Goal: Check status: Check status

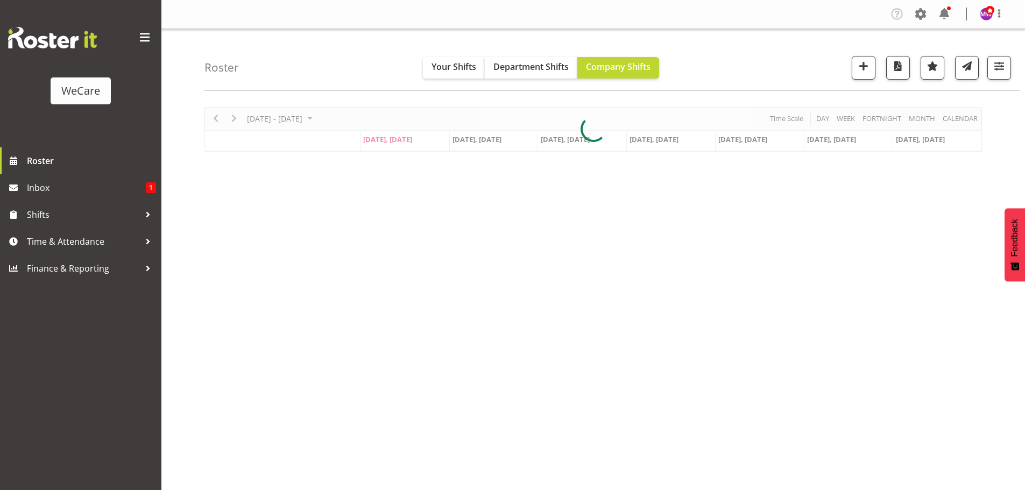
select select "location"
click at [1003, 68] on span "button" at bounding box center [999, 66] width 14 height 14
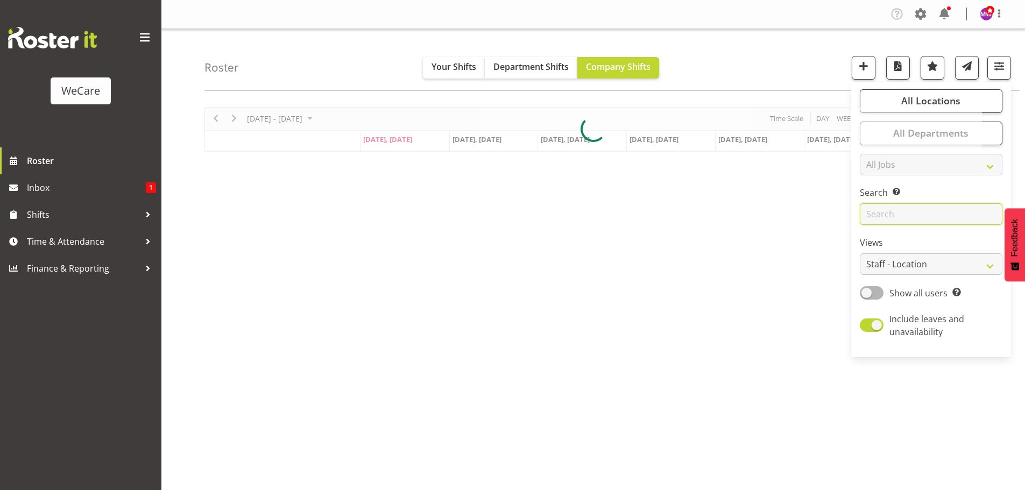
click at [912, 220] on input "text" at bounding box center [931, 214] width 143 height 22
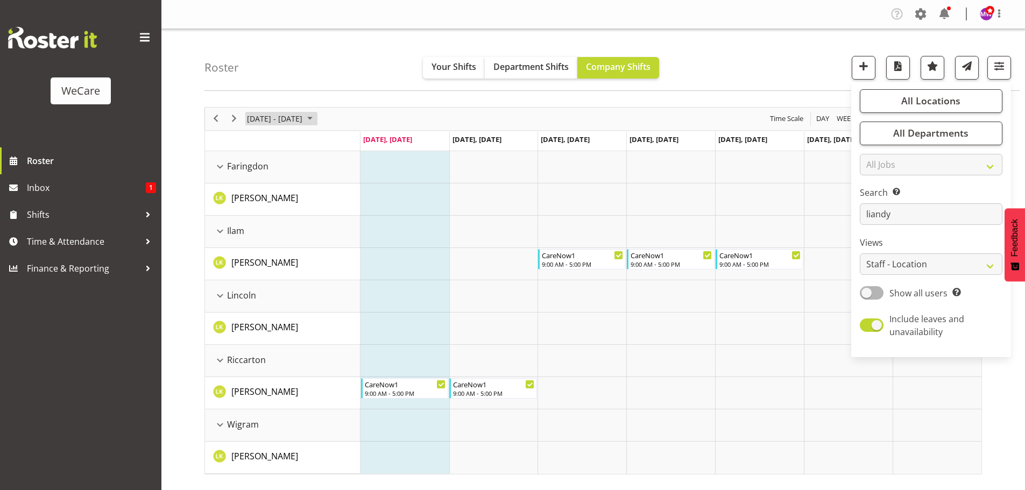
click at [299, 120] on span "[DATE] - [DATE]" at bounding box center [275, 118] width 58 height 13
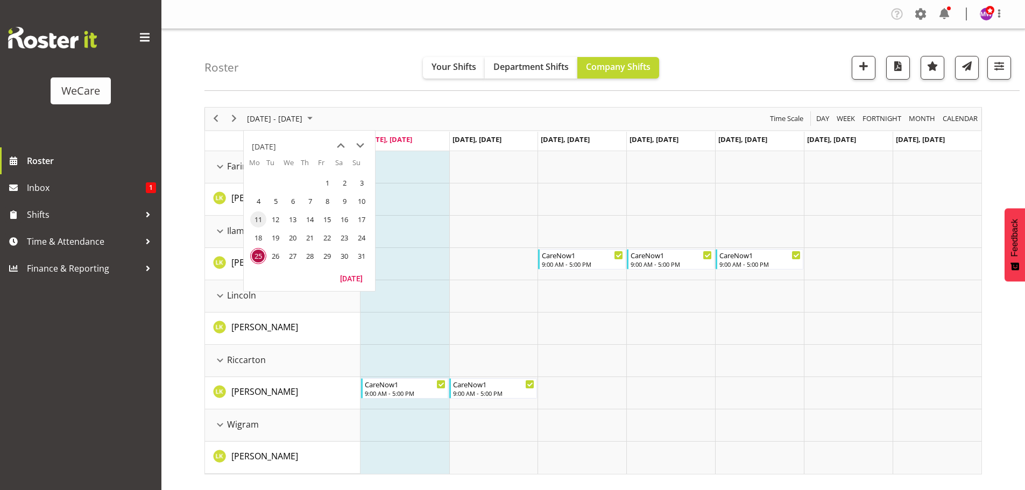
click at [257, 218] on span "11" at bounding box center [258, 219] width 16 height 16
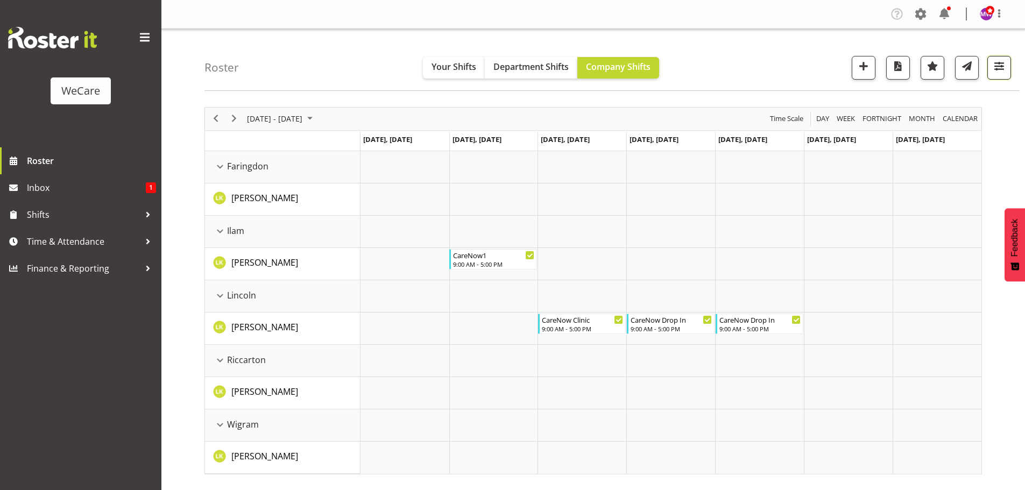
click at [998, 63] on span "button" at bounding box center [999, 66] width 14 height 14
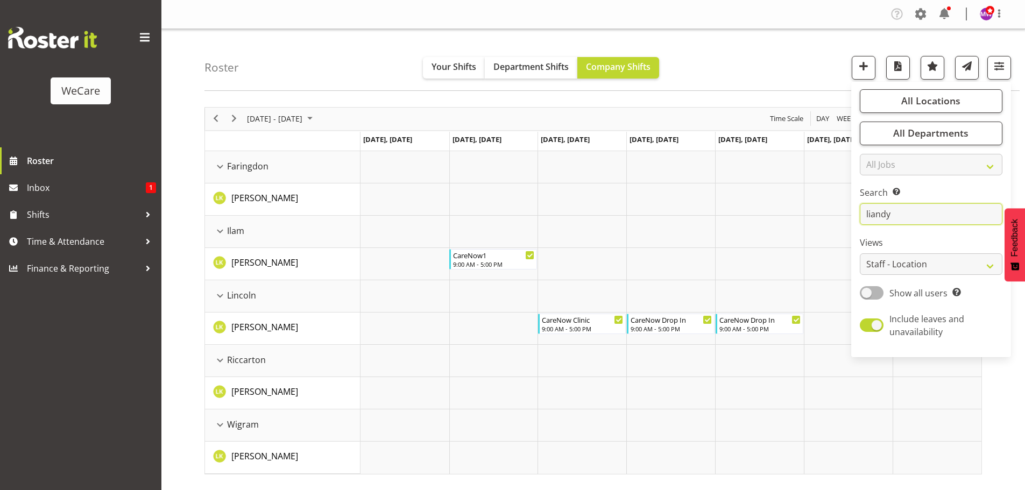
click at [916, 219] on input "liandy" at bounding box center [931, 214] width 143 height 22
type input "l"
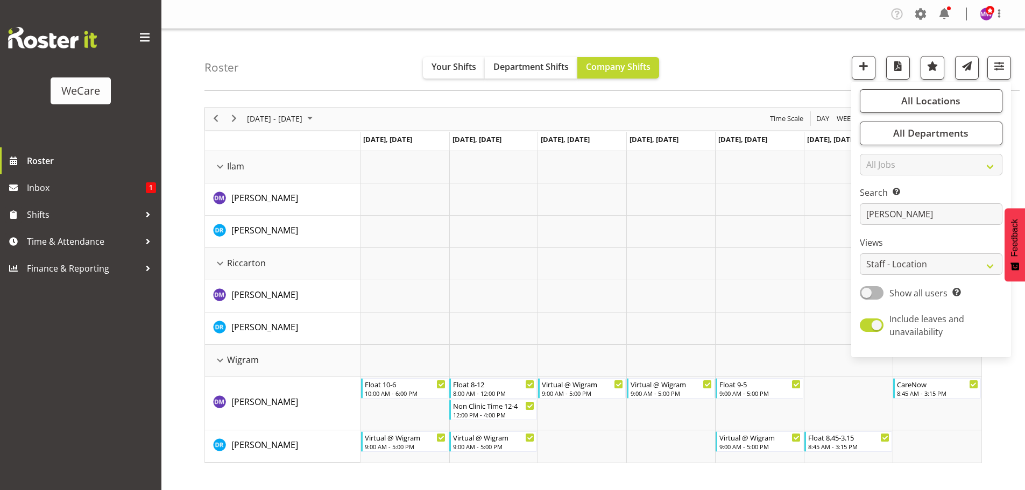
click at [321, 65] on div "Roster Your Shifts Department Shifts Company Shifts All Locations Clear Busines…" at bounding box center [611, 60] width 815 height 62
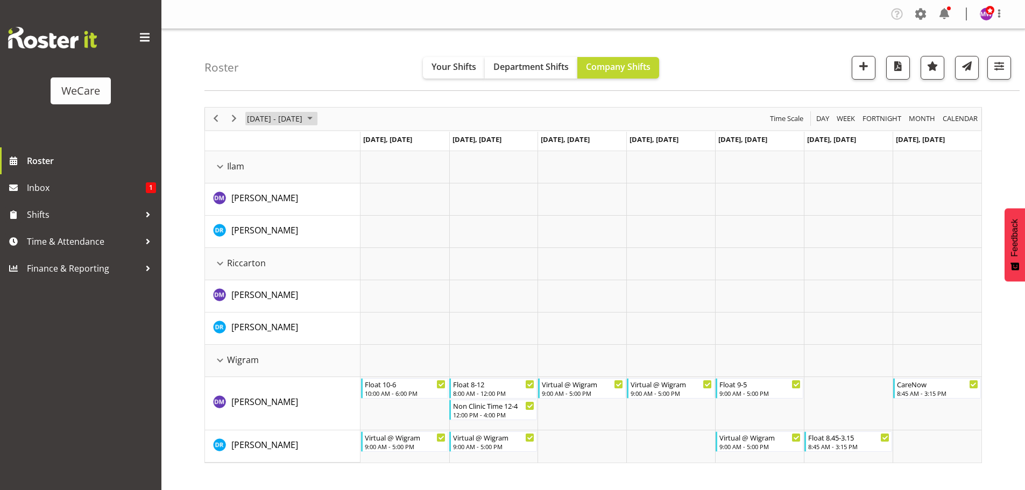
click at [304, 117] on span "[DATE] - [DATE]" at bounding box center [275, 118] width 58 height 13
click at [260, 237] on span "18" at bounding box center [258, 238] width 16 height 16
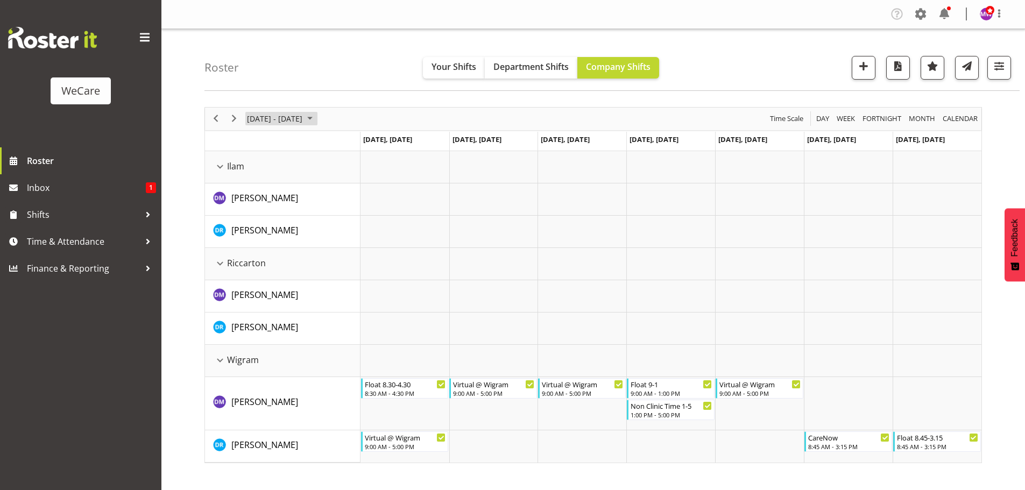
drag, startPoint x: 276, startPoint y: 113, endPoint x: 277, endPoint y: 135, distance: 21.5
click at [276, 114] on span "[DATE] - [DATE]" at bounding box center [275, 118] width 58 height 13
click at [258, 218] on span "11" at bounding box center [258, 219] width 16 height 16
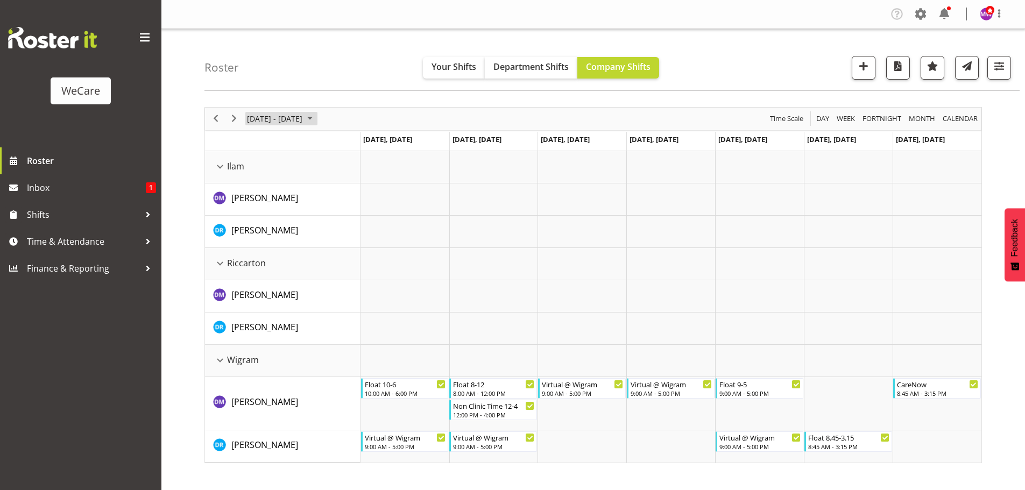
click at [260, 125] on span "[DATE] - [DATE]" at bounding box center [275, 118] width 58 height 13
click at [257, 240] on span "18" at bounding box center [258, 238] width 16 height 16
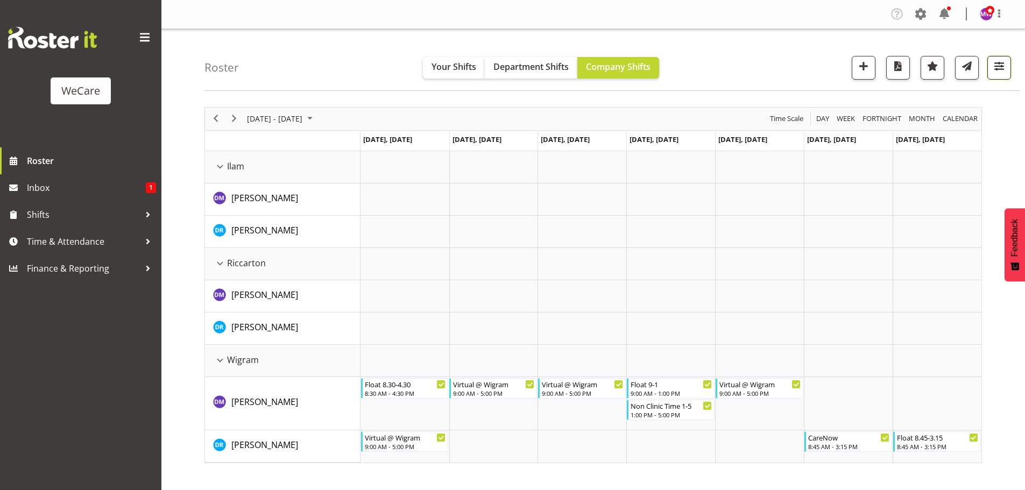
click at [1005, 64] on span "button" at bounding box center [999, 66] width 14 height 14
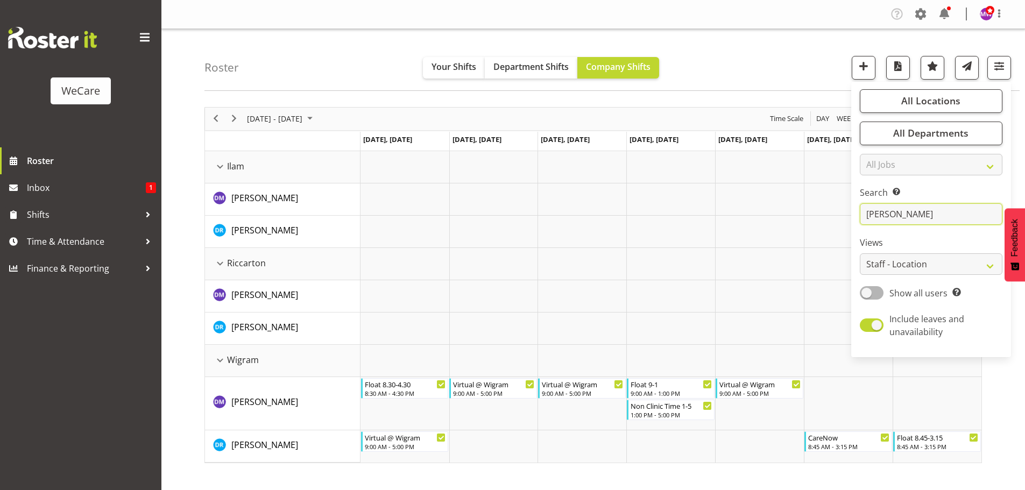
click at [899, 213] on input "[PERSON_NAME]" at bounding box center [931, 214] width 143 height 22
type input "d"
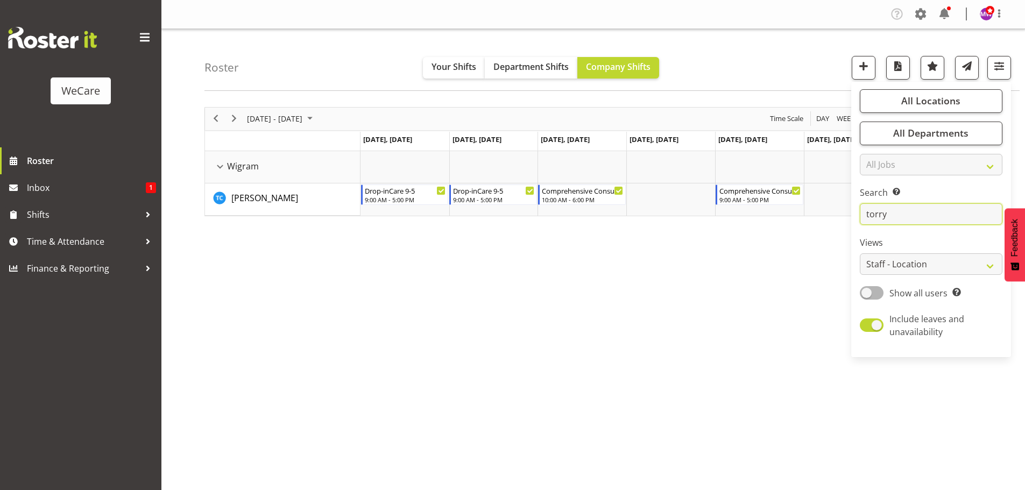
type input "torry"
click at [629, 306] on div "[DATE] - [DATE] [DATE] Day Week Fortnight Month calendar Month Agenda Time Scal…" at bounding box center [614, 314] width 821 height 430
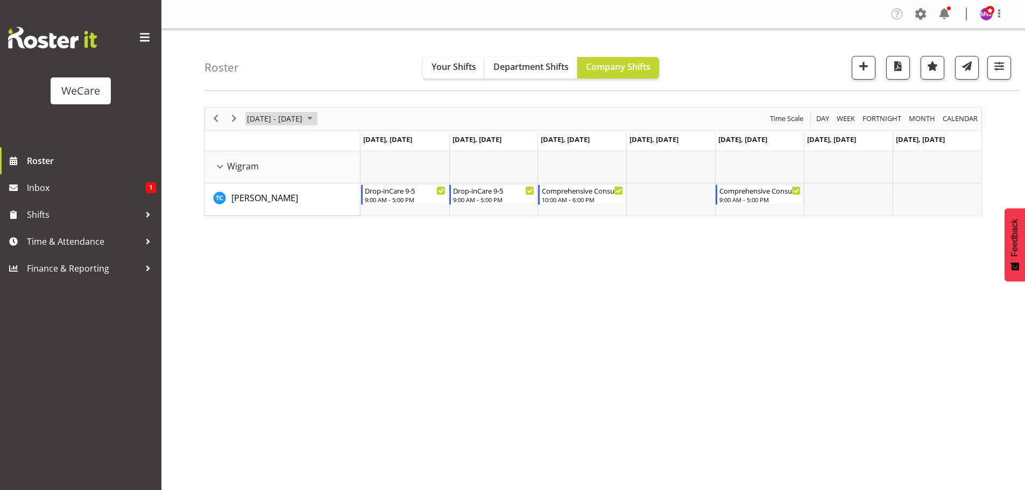
click at [304, 120] on span "[DATE] - [DATE]" at bounding box center [275, 118] width 58 height 13
click at [261, 221] on span "11" at bounding box center [258, 219] width 16 height 16
click at [288, 121] on span "[DATE] - [DATE]" at bounding box center [275, 118] width 58 height 13
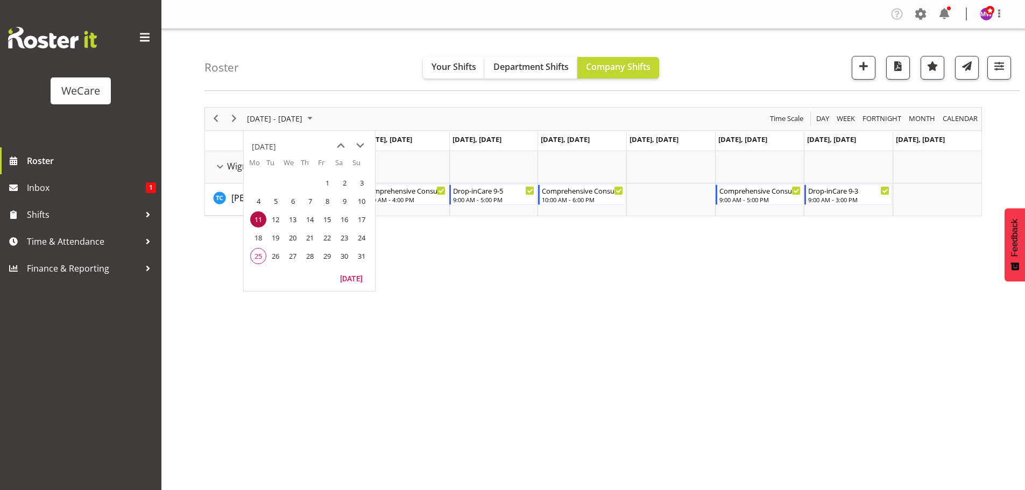
click at [256, 235] on span "18" at bounding box center [258, 238] width 16 height 16
